Goal: Transaction & Acquisition: Purchase product/service

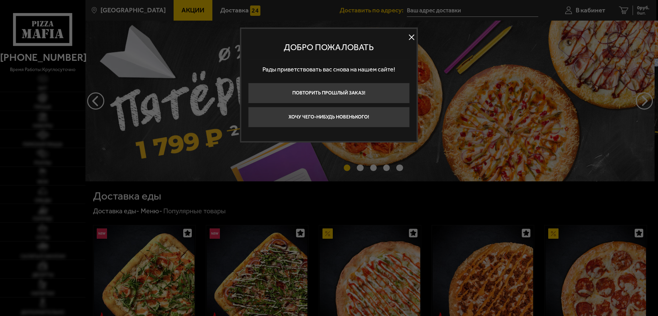
type input "[STREET_ADDRESS][PERSON_NAME]"
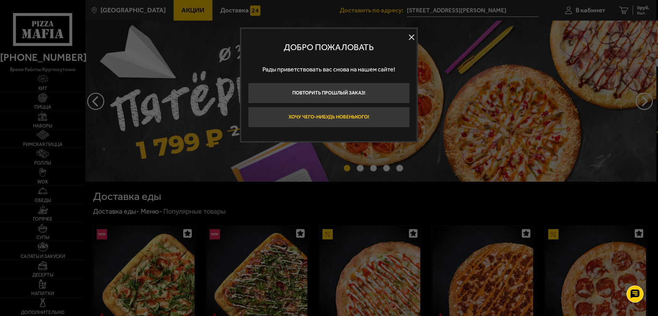
click at [386, 114] on button "Хочу чего-нибудь новенького!" at bounding box center [329, 117] width 162 height 21
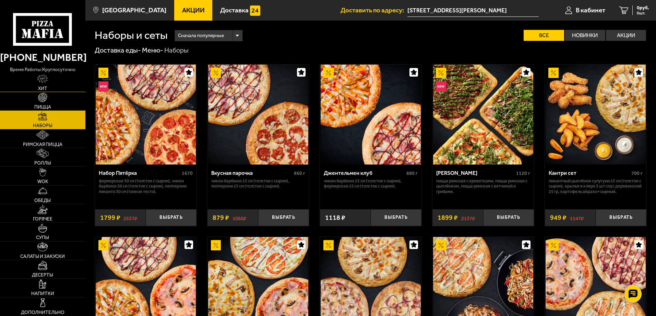
click at [49, 84] on link "Хит" at bounding box center [42, 82] width 85 height 18
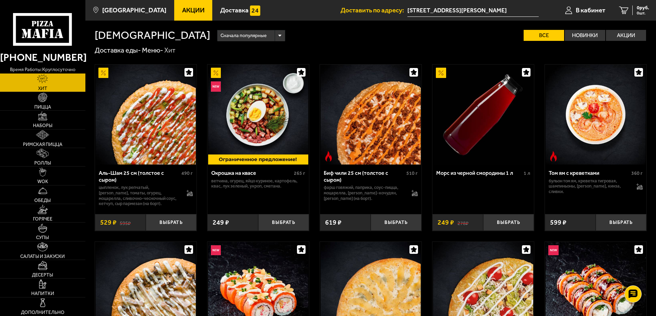
click at [186, 10] on span "Акции" at bounding box center [193, 10] width 23 height 7
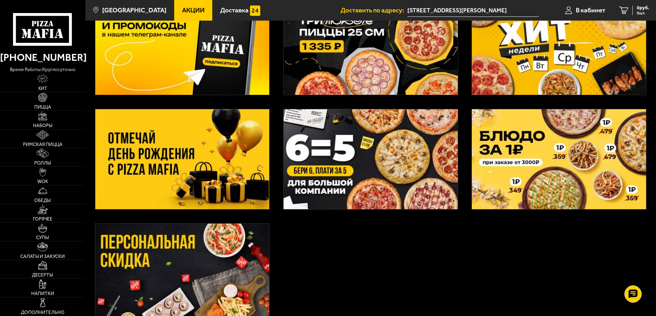
scroll to position [69, 0]
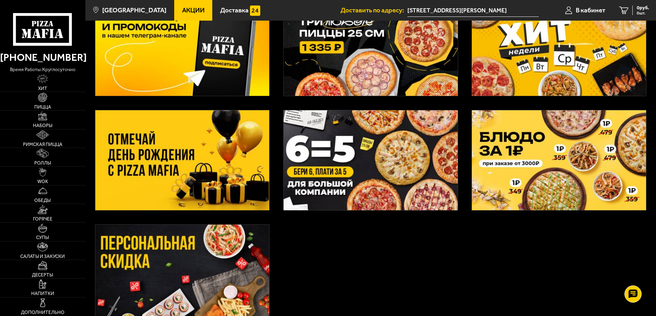
click at [232, 255] on img at bounding box center [182, 274] width 174 height 100
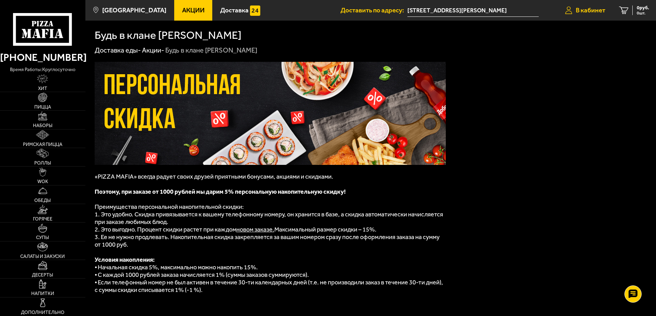
click at [587, 7] on span "В кабинет" at bounding box center [591, 10] width 30 height 7
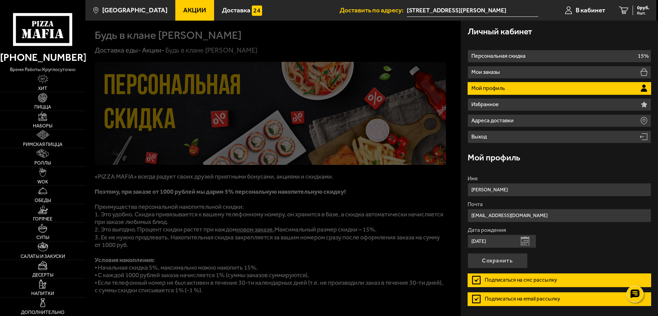
click at [525, 91] on li "Мой профиль" at bounding box center [560, 88] width 184 height 13
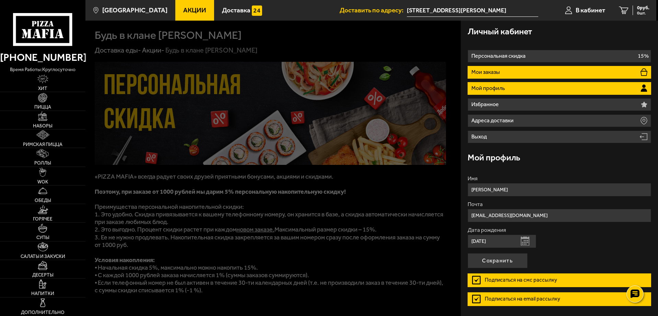
click at [513, 74] on li "Мои заказы" at bounding box center [560, 72] width 184 height 13
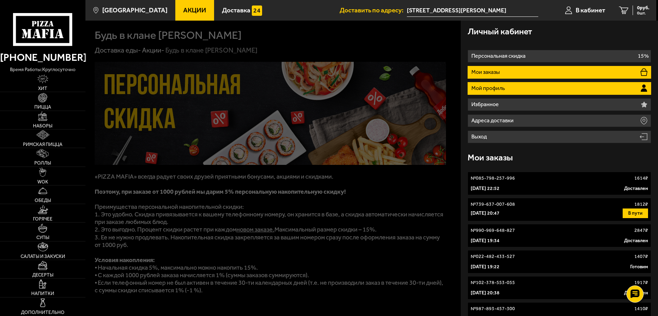
click at [514, 85] on li "Мой профиль" at bounding box center [560, 88] width 184 height 13
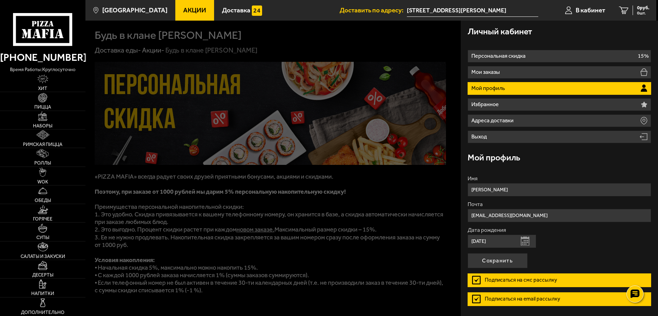
click at [393, 172] on div at bounding box center [414, 179] width 658 height 316
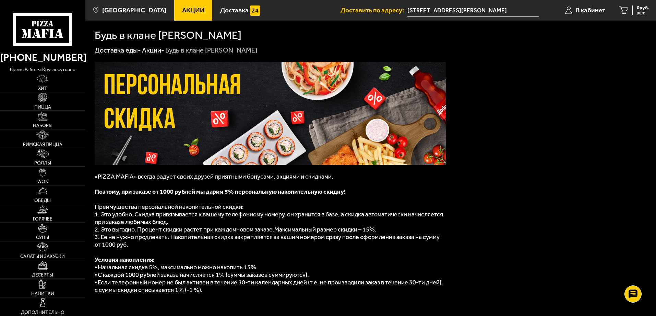
click at [199, 8] on link "Акции" at bounding box center [193, 10] width 38 height 21
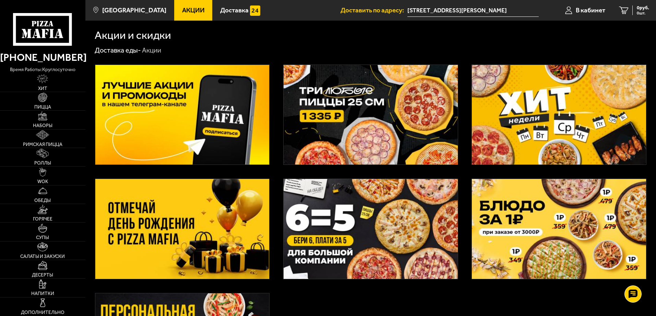
click at [547, 90] on img at bounding box center [559, 115] width 174 height 100
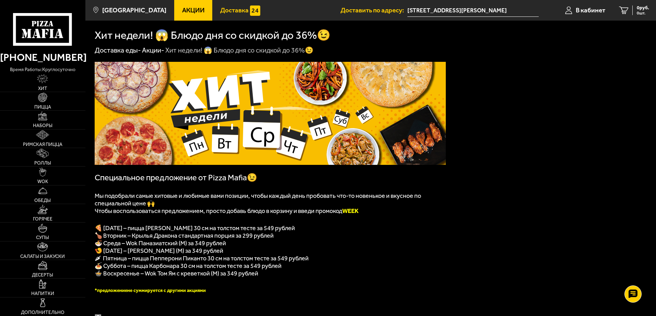
click at [228, 9] on span "Доставка" at bounding box center [234, 10] width 28 height 7
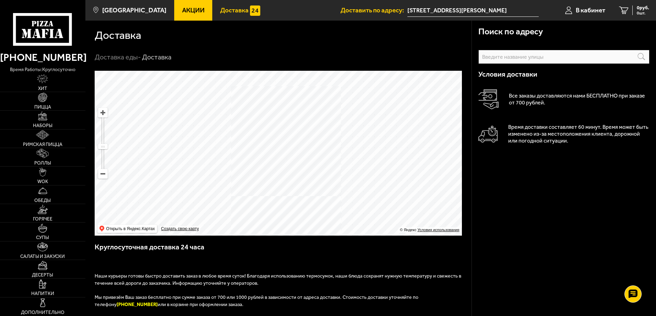
click at [174, 8] on link "Акции" at bounding box center [193, 10] width 38 height 21
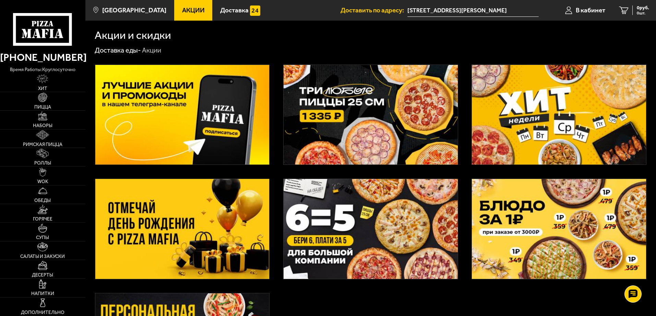
click at [337, 101] on img at bounding box center [371, 115] width 174 height 100
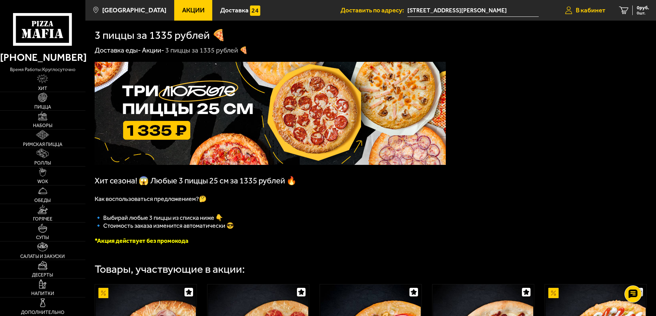
click at [586, 11] on span "В кабинет" at bounding box center [591, 10] width 30 height 7
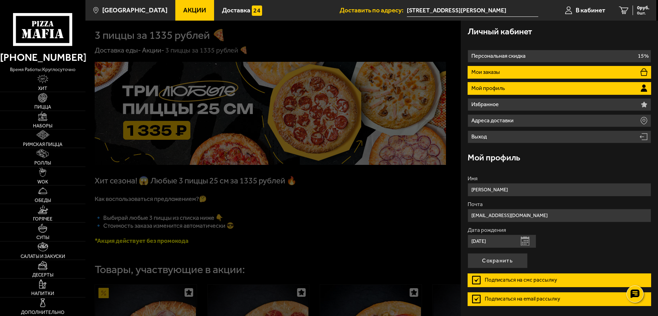
click at [525, 70] on li "Мои заказы" at bounding box center [560, 72] width 184 height 13
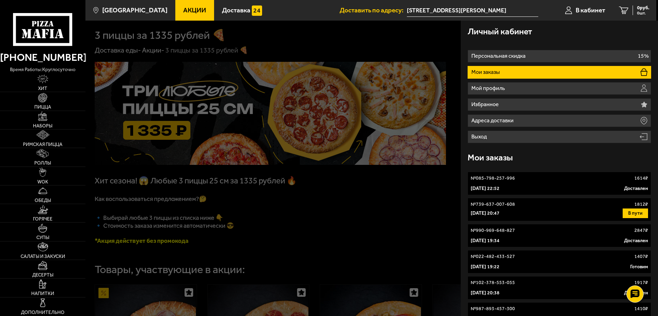
click at [352, 24] on div at bounding box center [414, 179] width 658 height 316
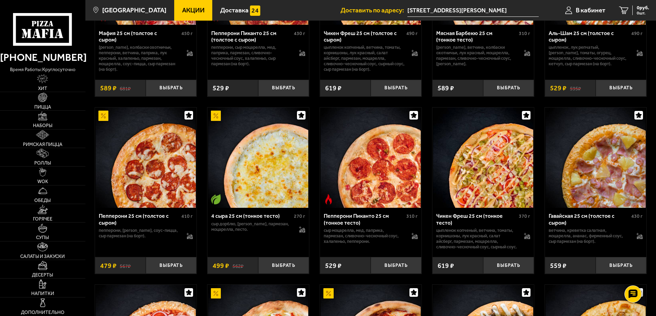
scroll to position [377, 0]
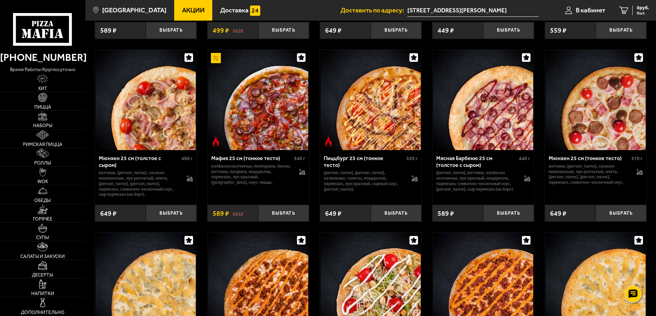
scroll to position [1887, 0]
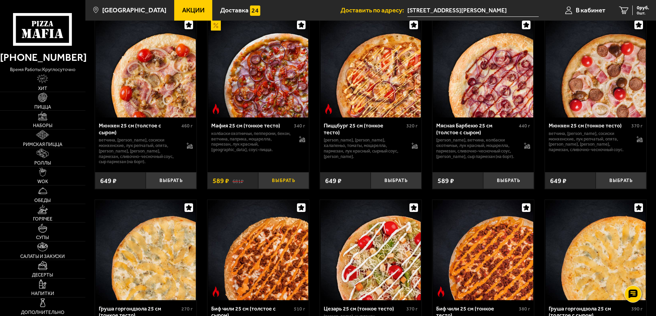
click at [281, 189] on button "Выбрать" at bounding box center [283, 180] width 51 height 17
click at [164, 189] on button "Выбрать" at bounding box center [171, 180] width 51 height 17
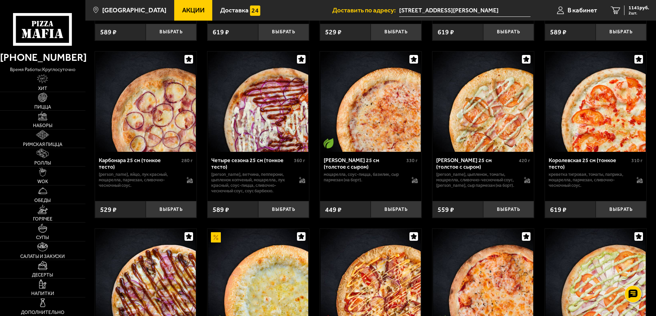
scroll to position [1475, 0]
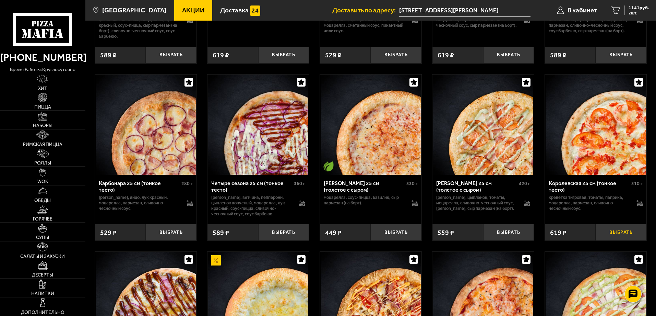
click at [615, 241] on button "Выбрать" at bounding box center [621, 232] width 51 height 17
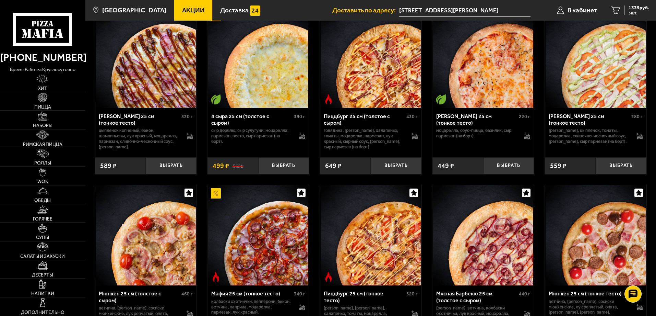
scroll to position [1681, 0]
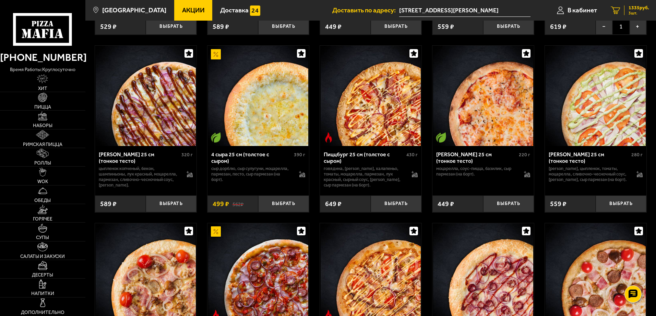
click at [632, 9] on span "1335 руб." at bounding box center [639, 7] width 21 height 5
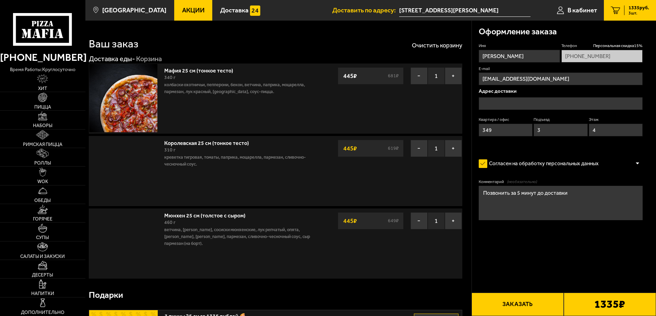
type input "[STREET_ADDRESS][PERSON_NAME]"
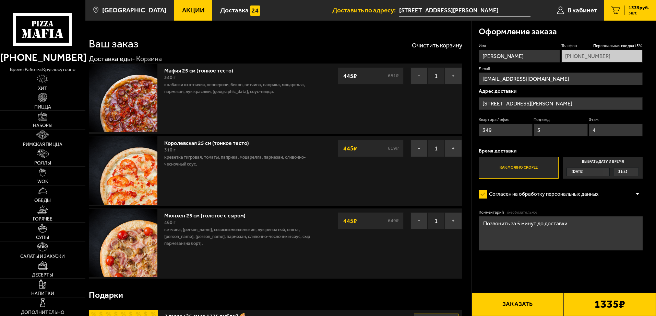
click at [546, 303] on button "Заказать" at bounding box center [518, 303] width 92 height 23
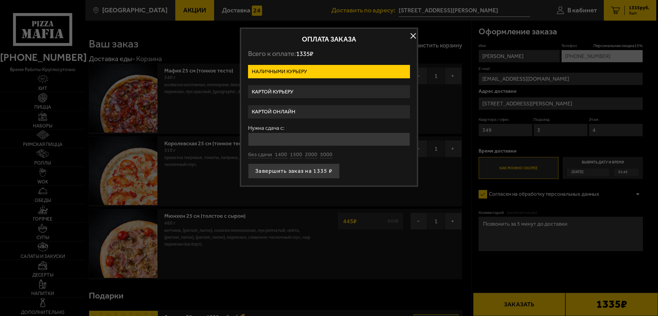
click at [312, 94] on label "Картой курьеру" at bounding box center [329, 91] width 162 height 13
click at [0, 0] on input "Картой курьеру" at bounding box center [0, 0] width 0 height 0
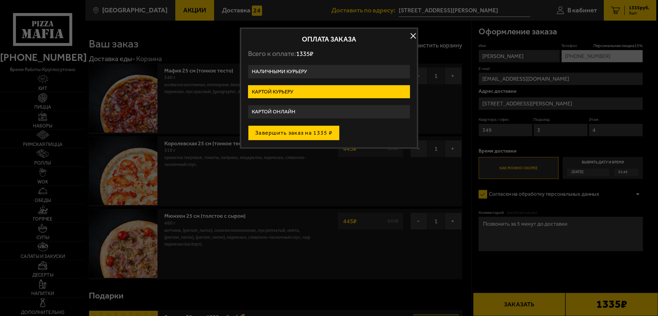
click at [289, 133] on button "Завершить заказ на 1335 ₽" at bounding box center [294, 132] width 92 height 15
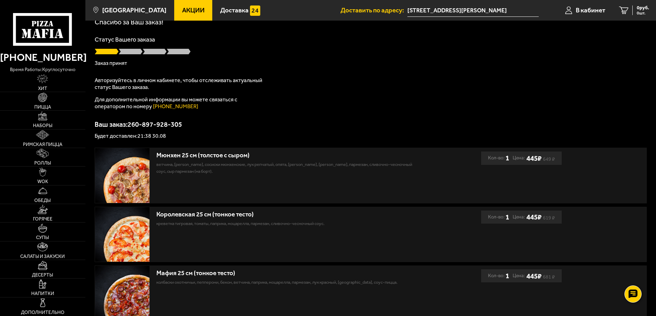
scroll to position [34, 0]
